Goal: Task Accomplishment & Management: Use online tool/utility

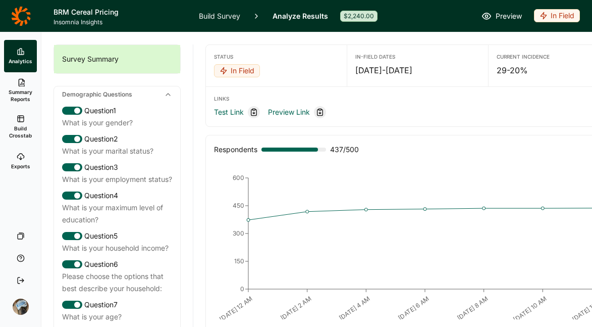
click at [547, 16] on div "In Field" at bounding box center [557, 15] width 46 height 13
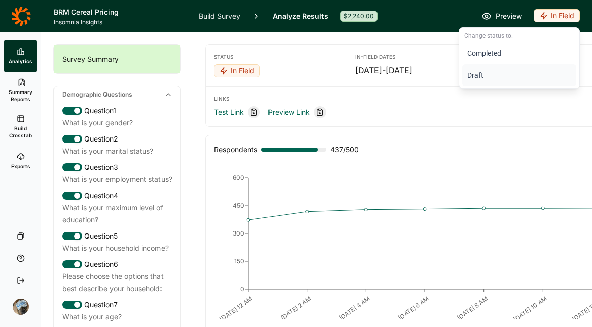
click at [476, 75] on button "Draft" at bounding box center [519, 75] width 114 height 22
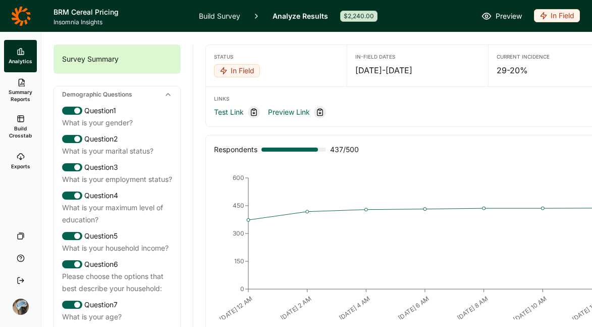
click at [553, 20] on div "In Field" at bounding box center [557, 15] width 46 height 13
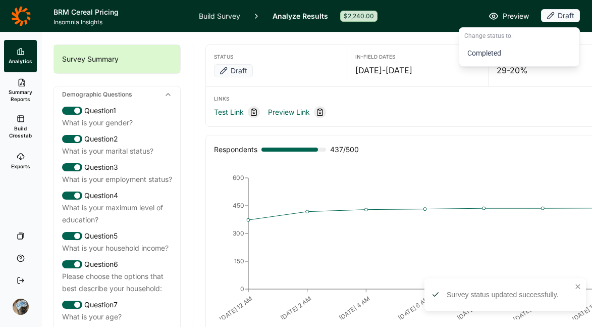
click at [515, 171] on icon "[DATE] 12 AM [DATE] 2 AM [DATE] 4 AM [DATE] 6 AM [DATE] 8 AM [DATE] 10 AM [DATE…" at bounding box center [417, 243] width 399 height 151
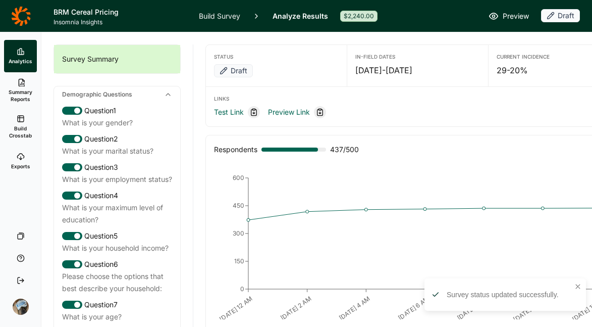
click at [209, 20] on link "Build Survey" at bounding box center [219, 16] width 41 height 32
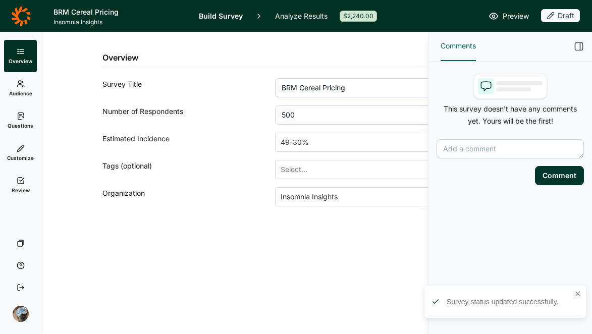
click at [21, 180] on icon at bounding box center [21, 181] width 8 height 8
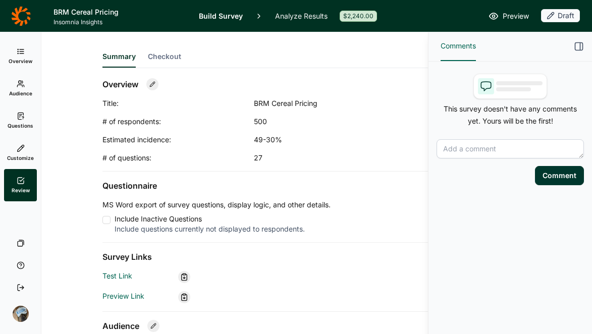
click at [576, 47] on icon "button" at bounding box center [579, 46] width 10 height 10
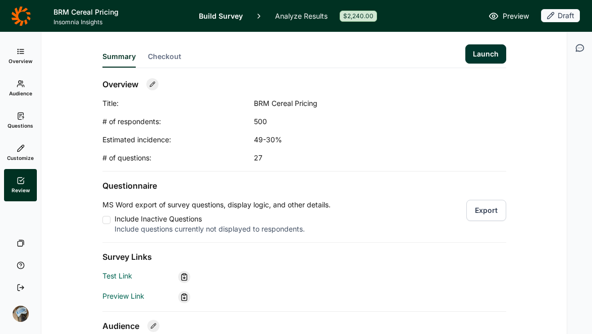
click at [473, 56] on button "Launch" at bounding box center [486, 53] width 41 height 19
